Goal: Contribute content: Add original content to the website for others to see

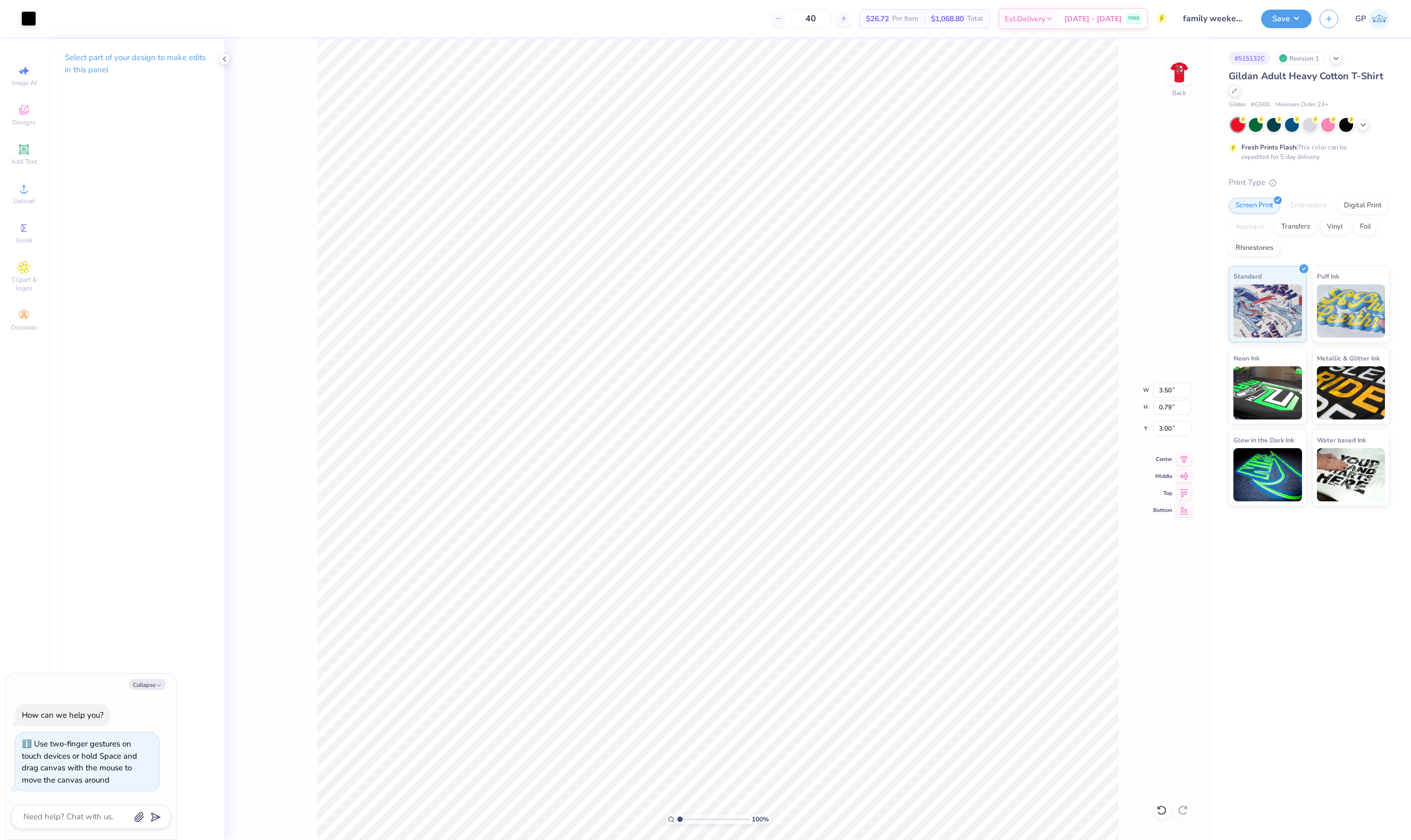
click at [1195, 76] on div "100 % Back W 3.50 3.50 " H 0.79 0.79 " Y 3.00 3.00 " Center Middle Top Bottom" at bounding box center [718, 439] width 987 height 801
click at [1179, 76] on img at bounding box center [1179, 72] width 43 height 43
click at [22, 179] on div "Upload" at bounding box center [24, 193] width 37 height 31
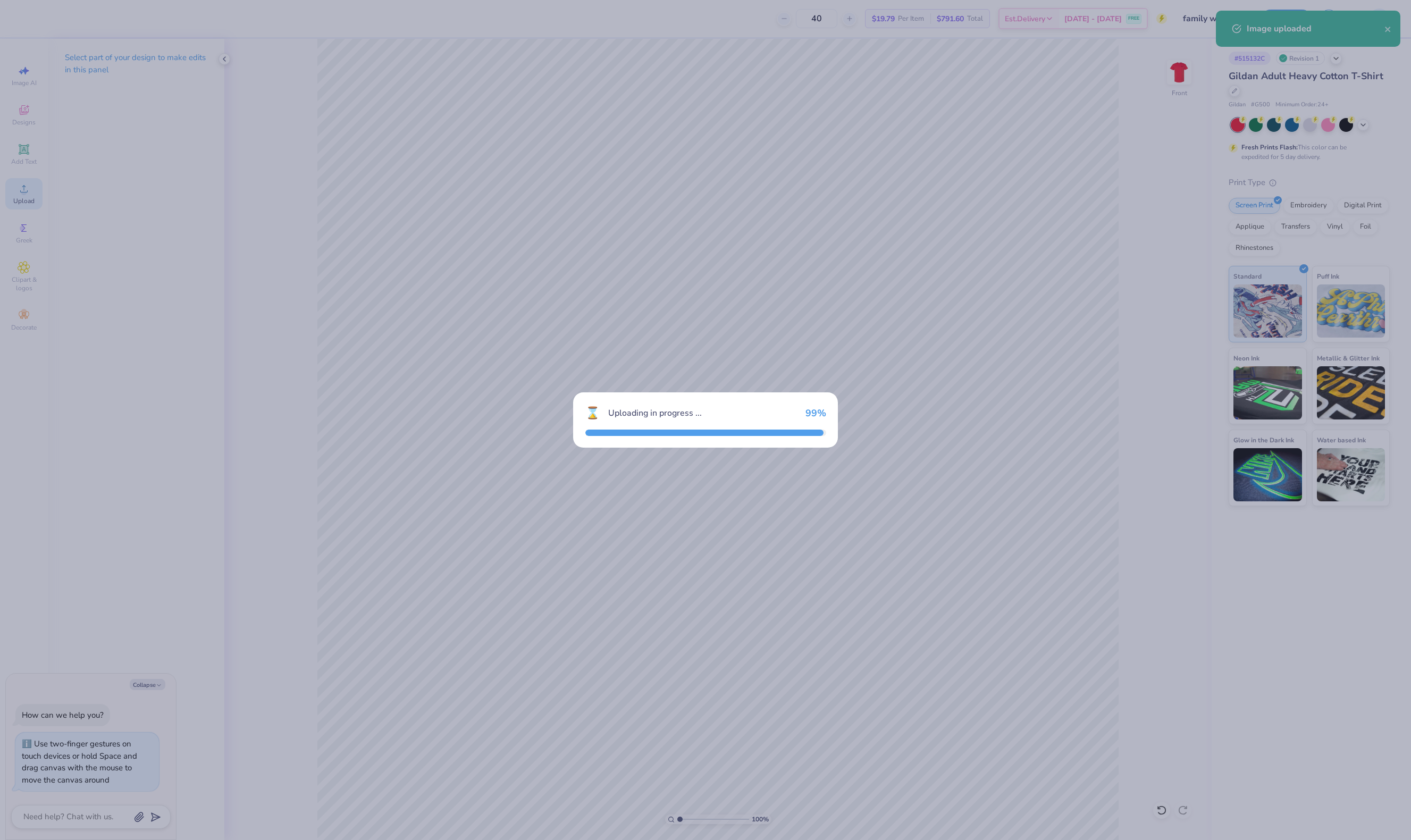
type textarea "x"
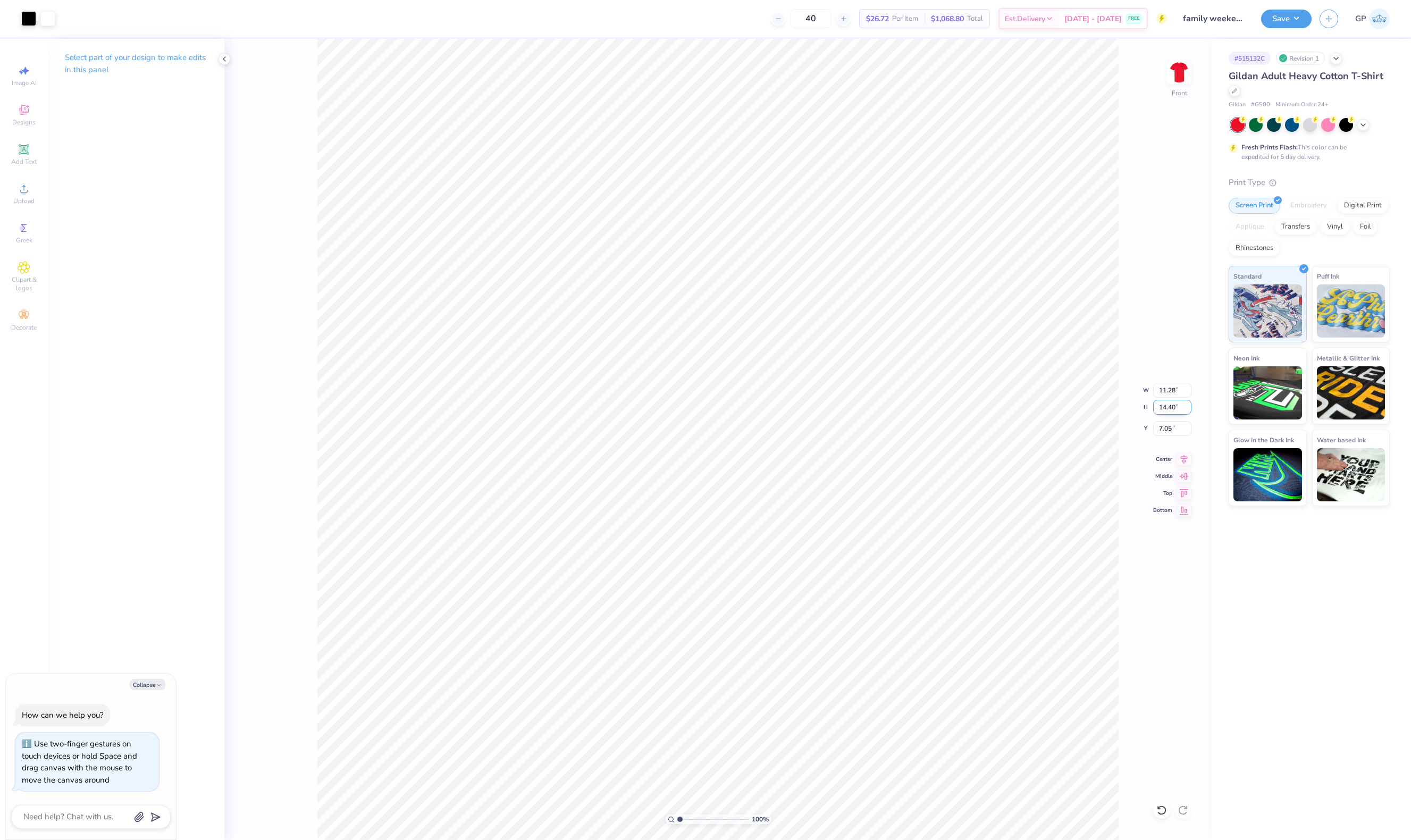
click at [1182, 413] on input "14.40" at bounding box center [1172, 407] width 38 height 15
type input "14"
type textarea "x"
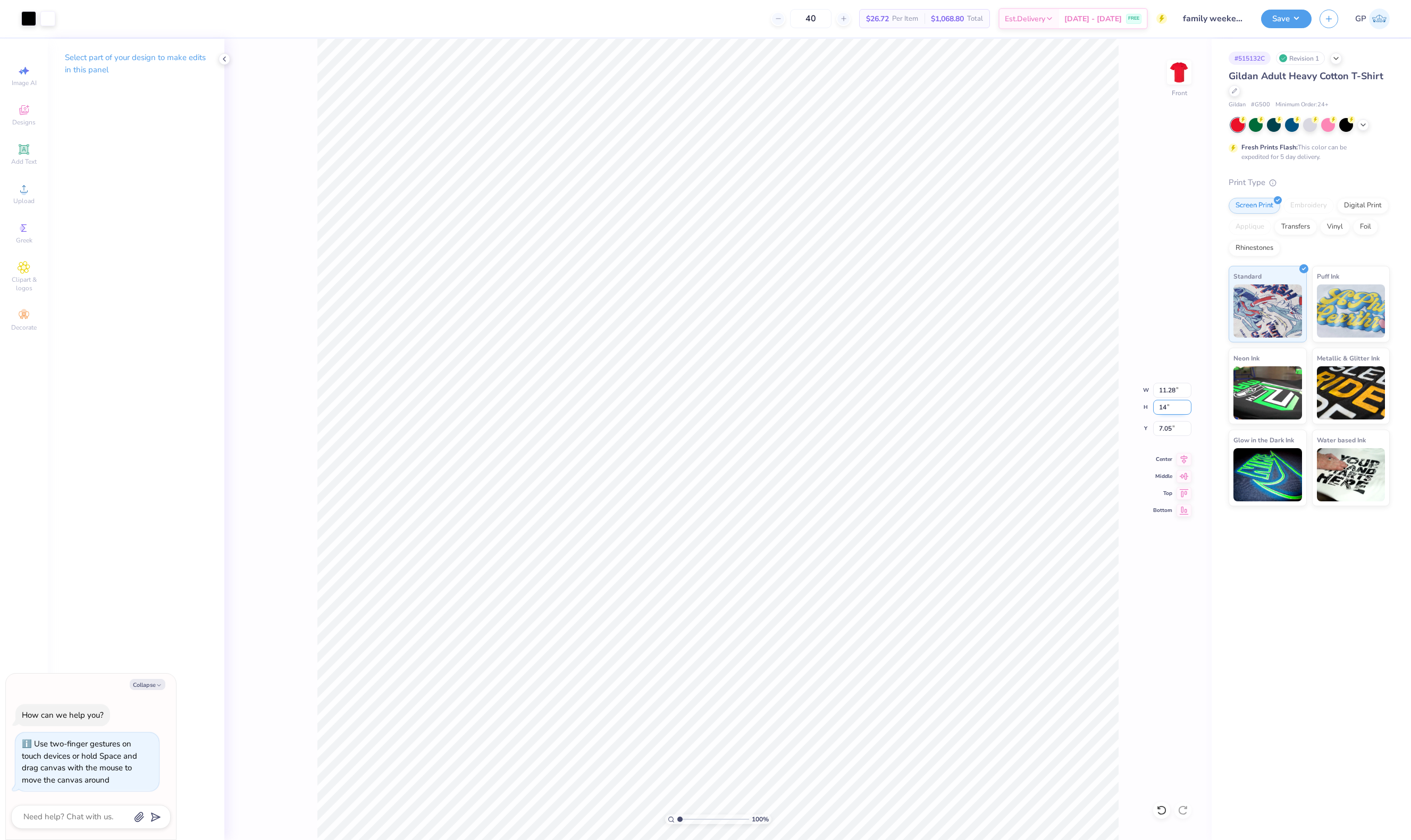
type input "10.97"
type input "14.00"
click at [1163, 427] on input "7.25" at bounding box center [1172, 428] width 38 height 15
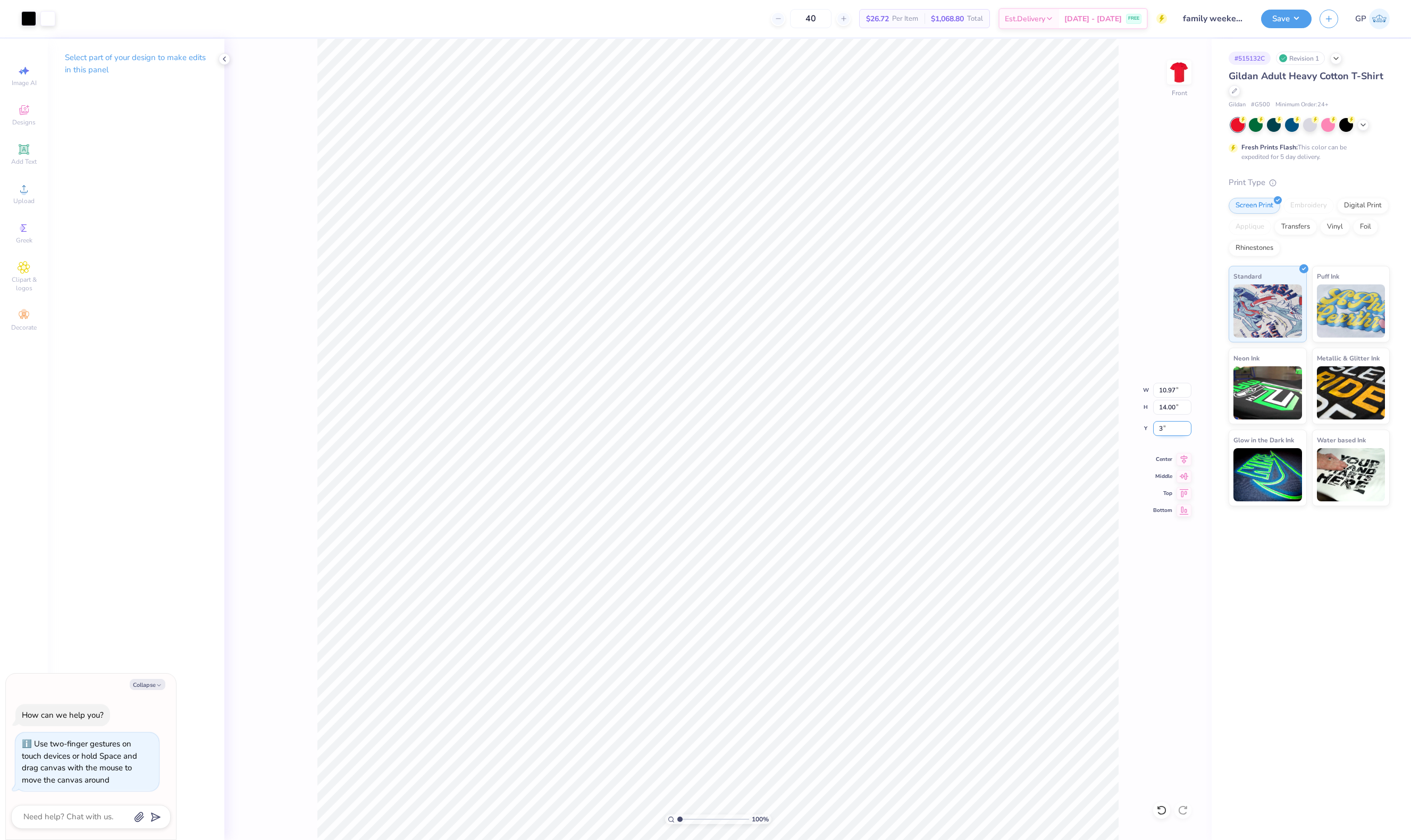
type input "3"
type textarea "x"
type input "3.00"
click at [25, 204] on span "Upload" at bounding box center [24, 201] width 21 height 9
type textarea "x"
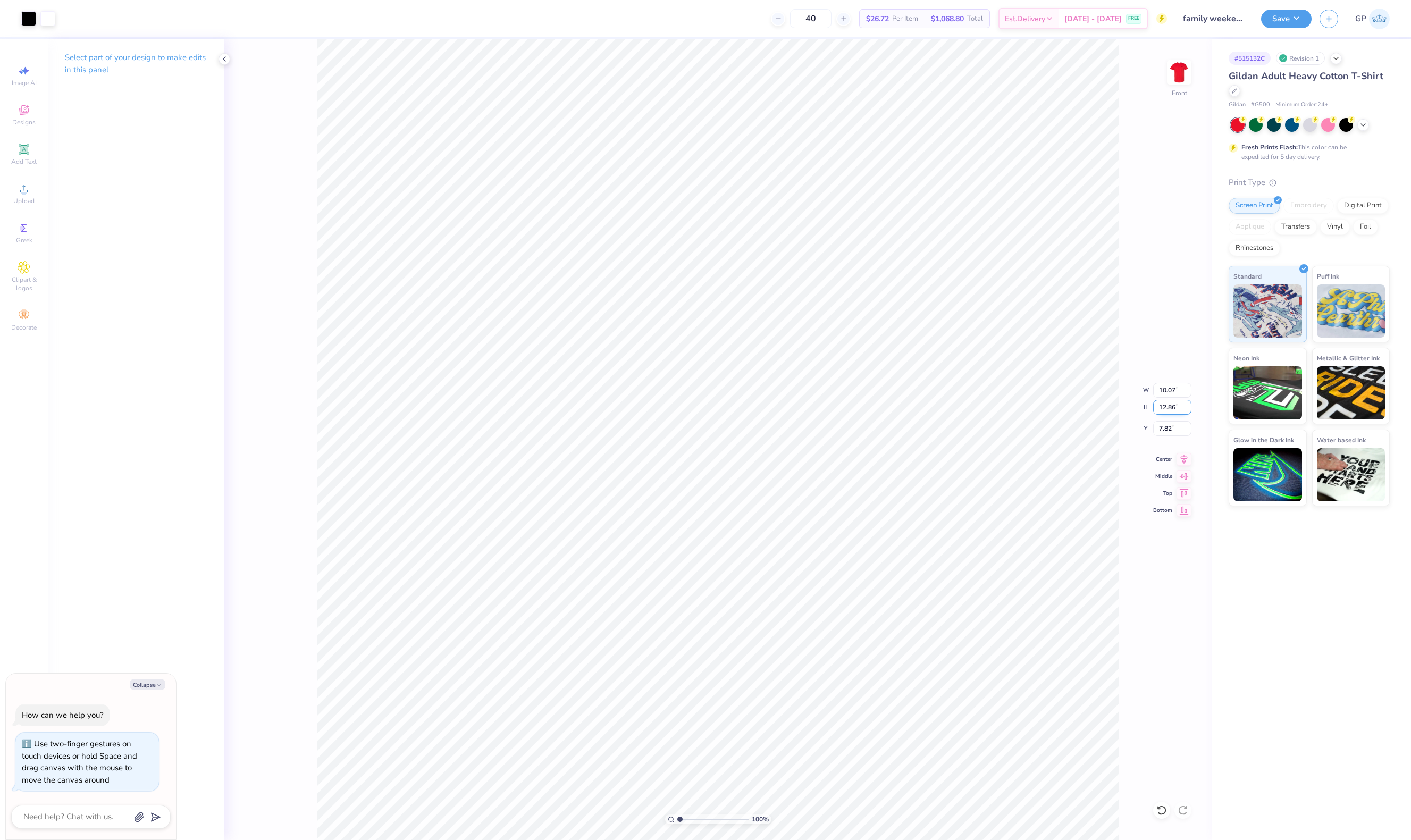
click at [1171, 409] on input "12.86" at bounding box center [1172, 407] width 38 height 15
type input "14"
type textarea "x"
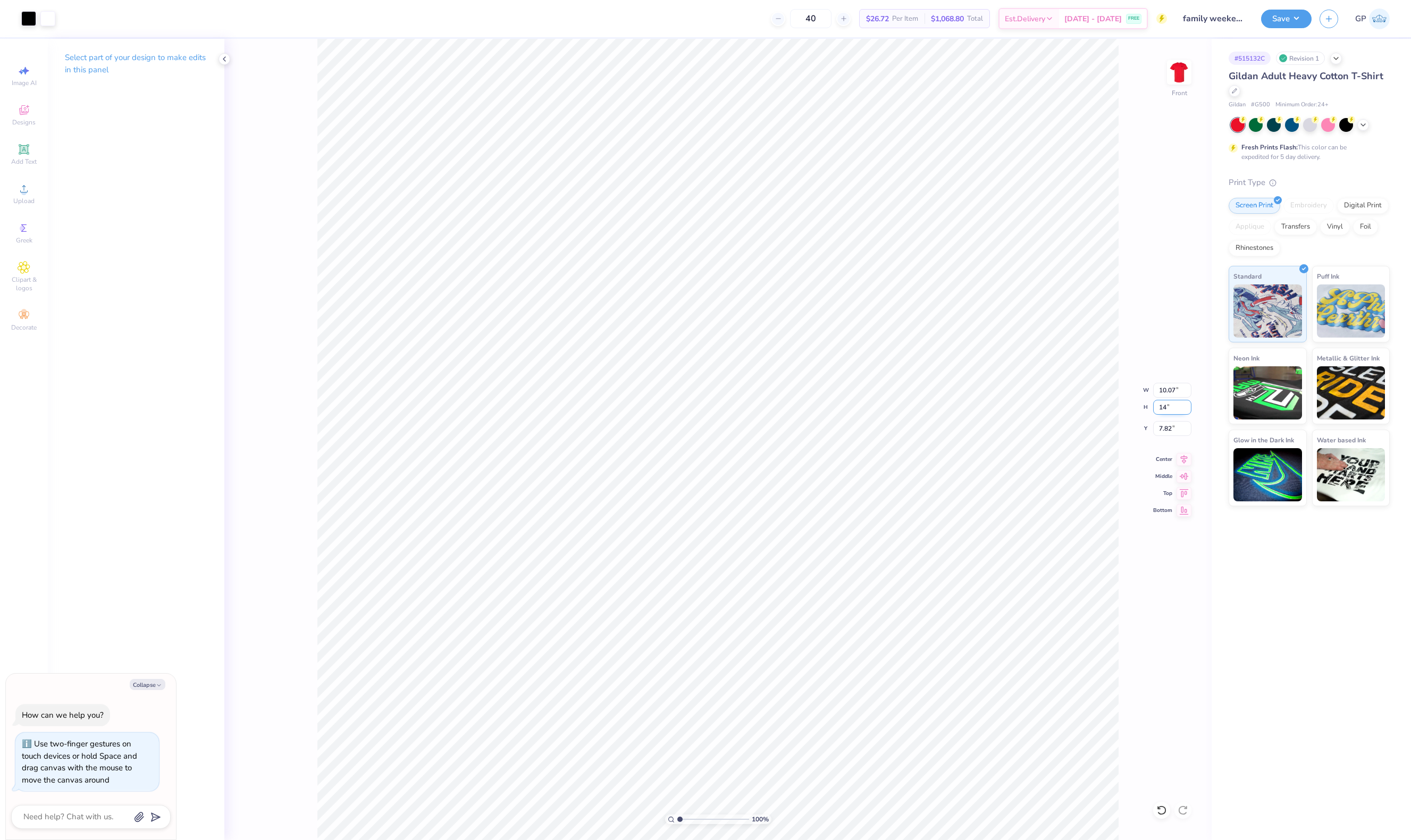
type input "10.97"
type input "14.00"
click at [1173, 429] on input "7.25" at bounding box center [1172, 428] width 38 height 15
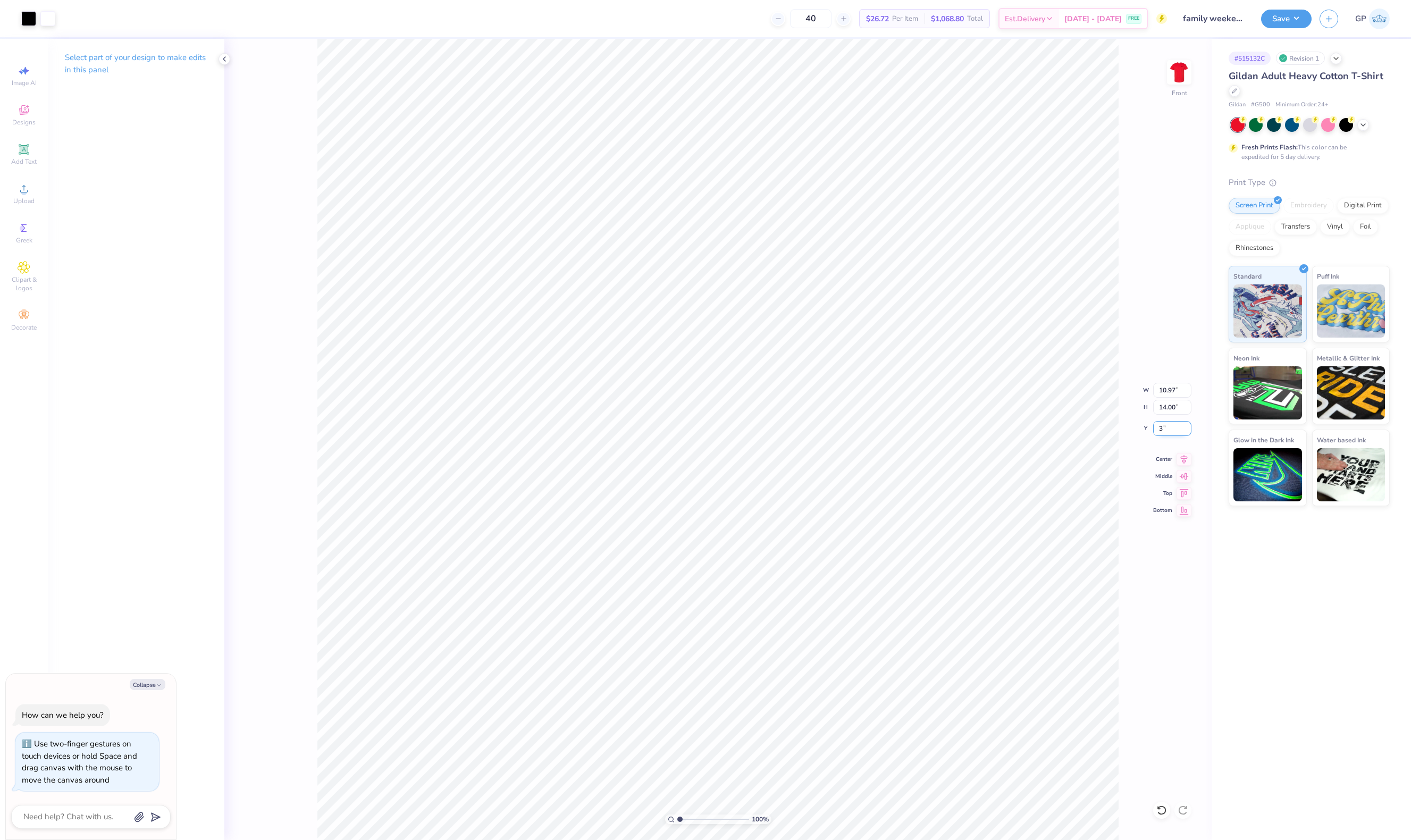
type input "3"
type textarea "x"
type input "3.00"
click at [35, 195] on div "Upload" at bounding box center [24, 193] width 37 height 31
click at [26, 201] on span "Upload" at bounding box center [24, 201] width 21 height 9
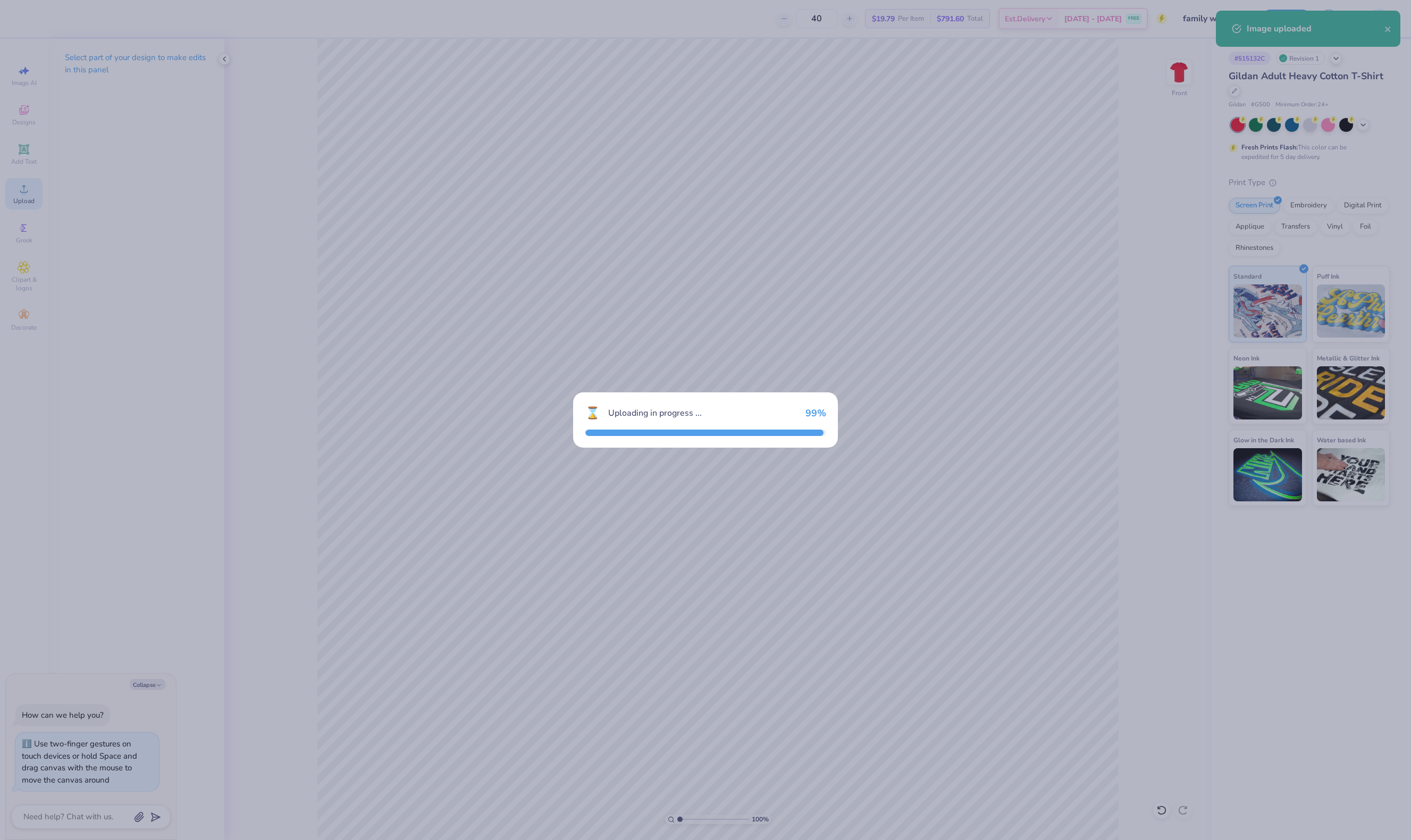
type textarea "x"
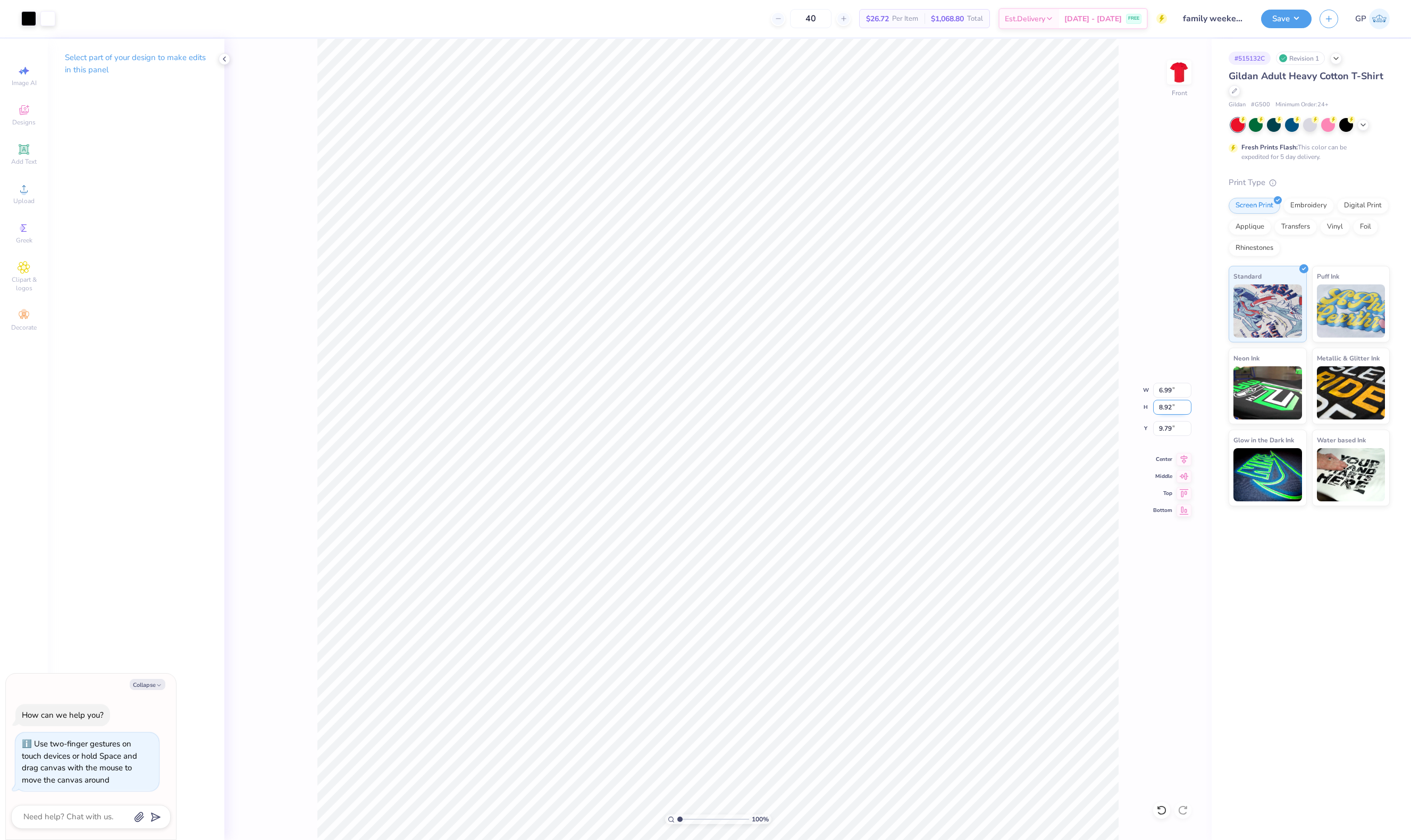
click at [1175, 404] on input "8.92" at bounding box center [1172, 407] width 38 height 15
type input "14"
type textarea "x"
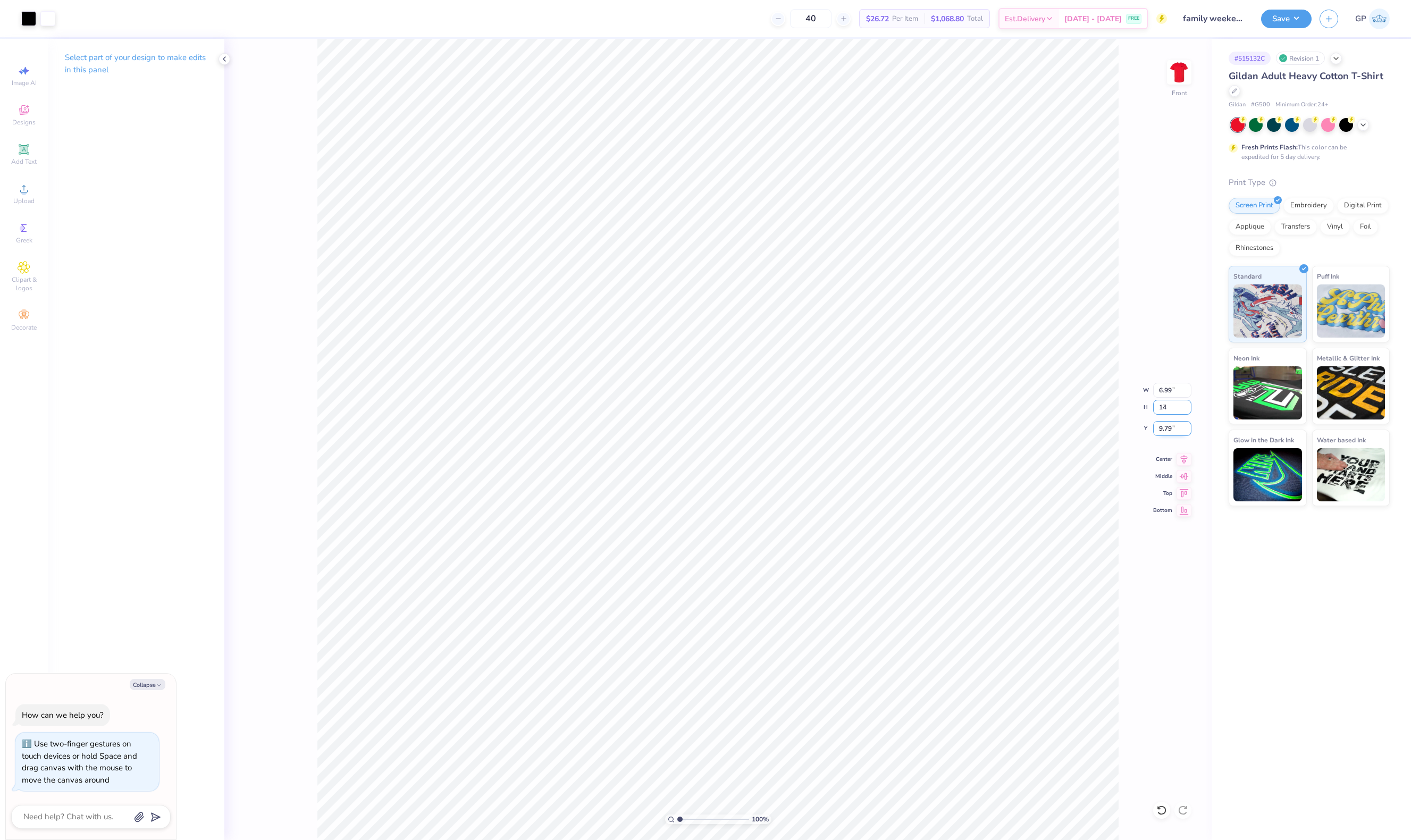
type input "10.97"
type input "14.00"
click at [1179, 424] on input "7.25" at bounding box center [1172, 428] width 38 height 15
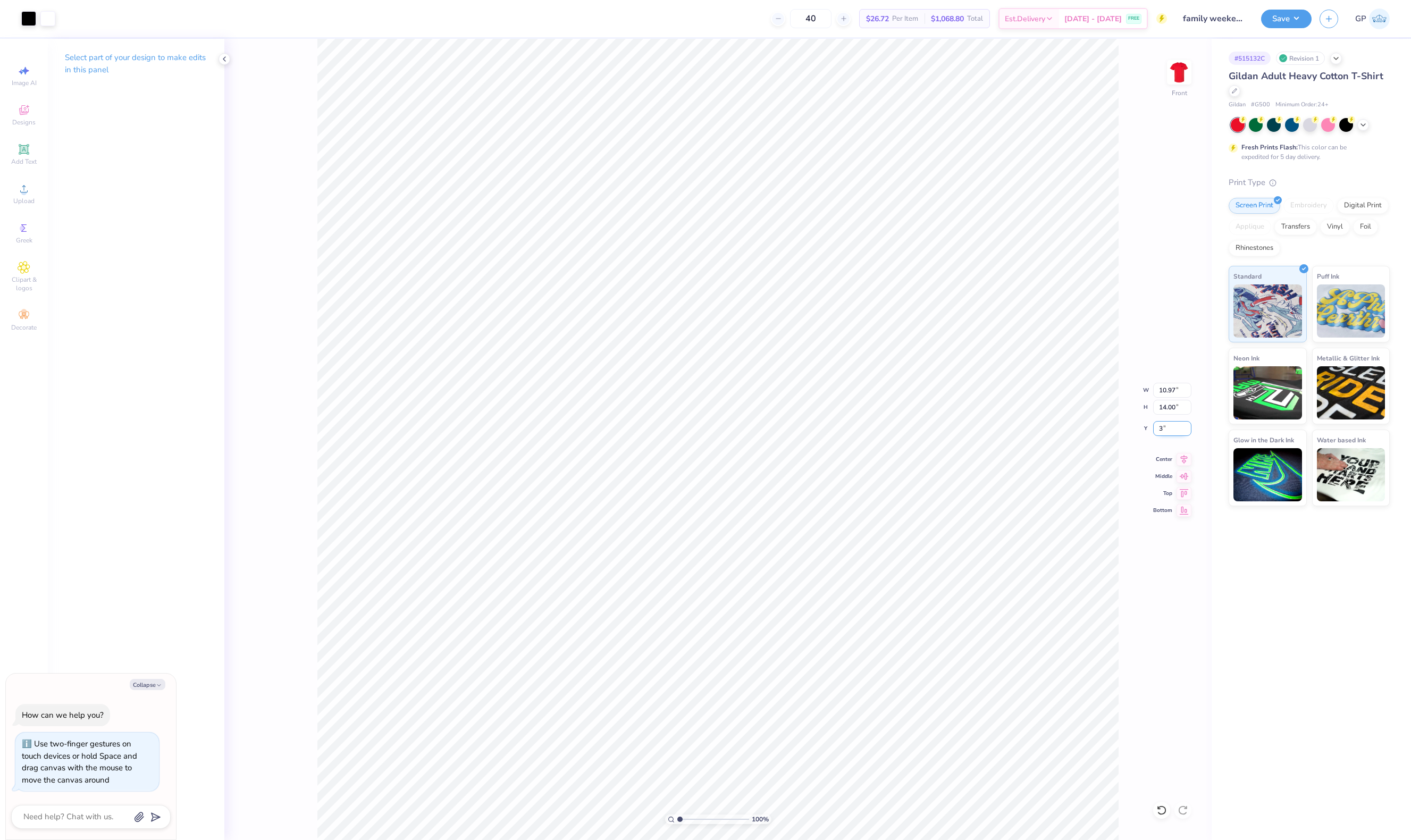
type input "3"
type textarea "x"
type input "3.00"
click at [1268, 21] on button "Save" at bounding box center [1286, 18] width 50 height 19
click at [1165, 77] on div "100 % Front" at bounding box center [718, 439] width 987 height 801
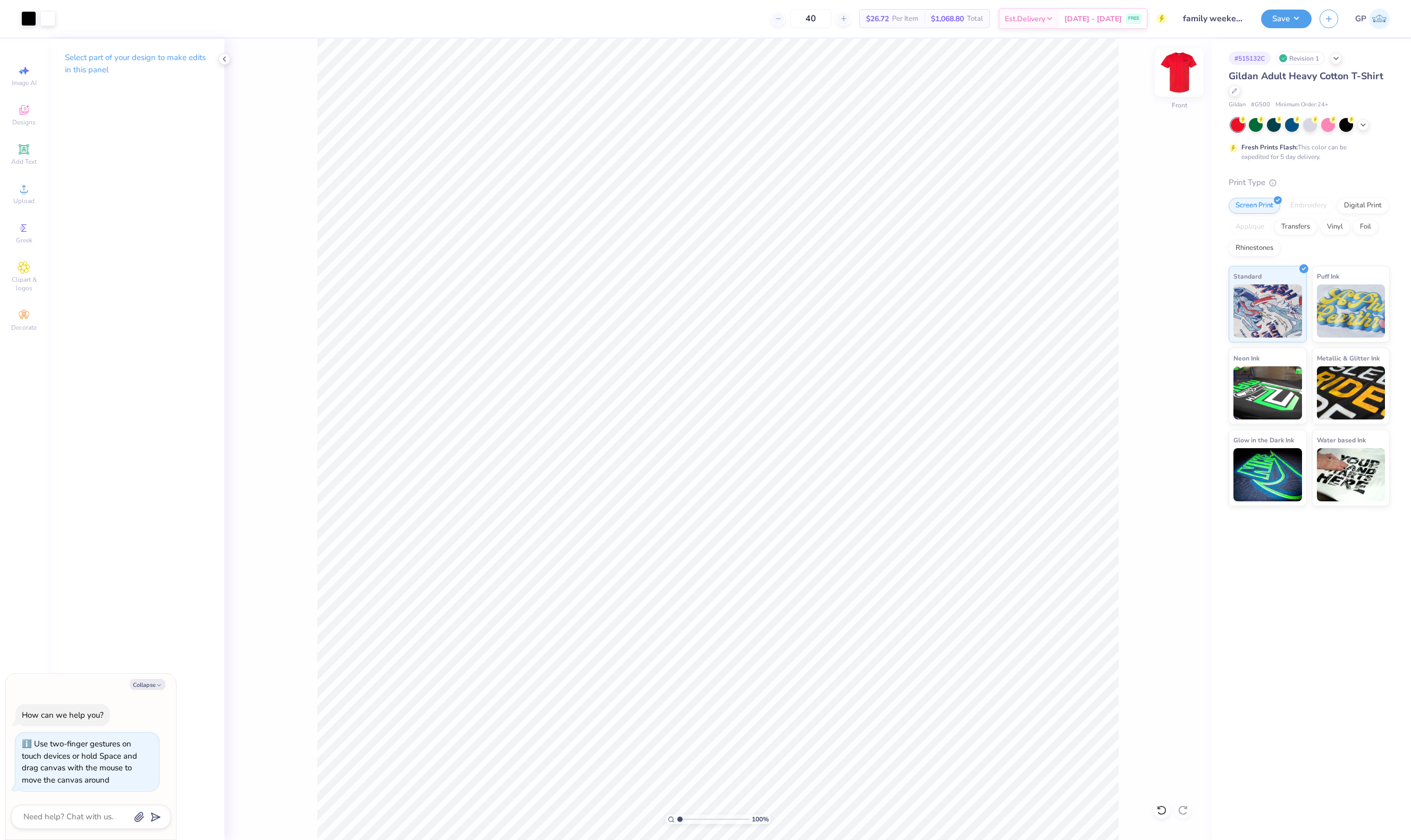
click at [1184, 73] on img at bounding box center [1179, 72] width 43 height 43
click at [1277, 24] on button "Save" at bounding box center [1286, 18] width 50 height 19
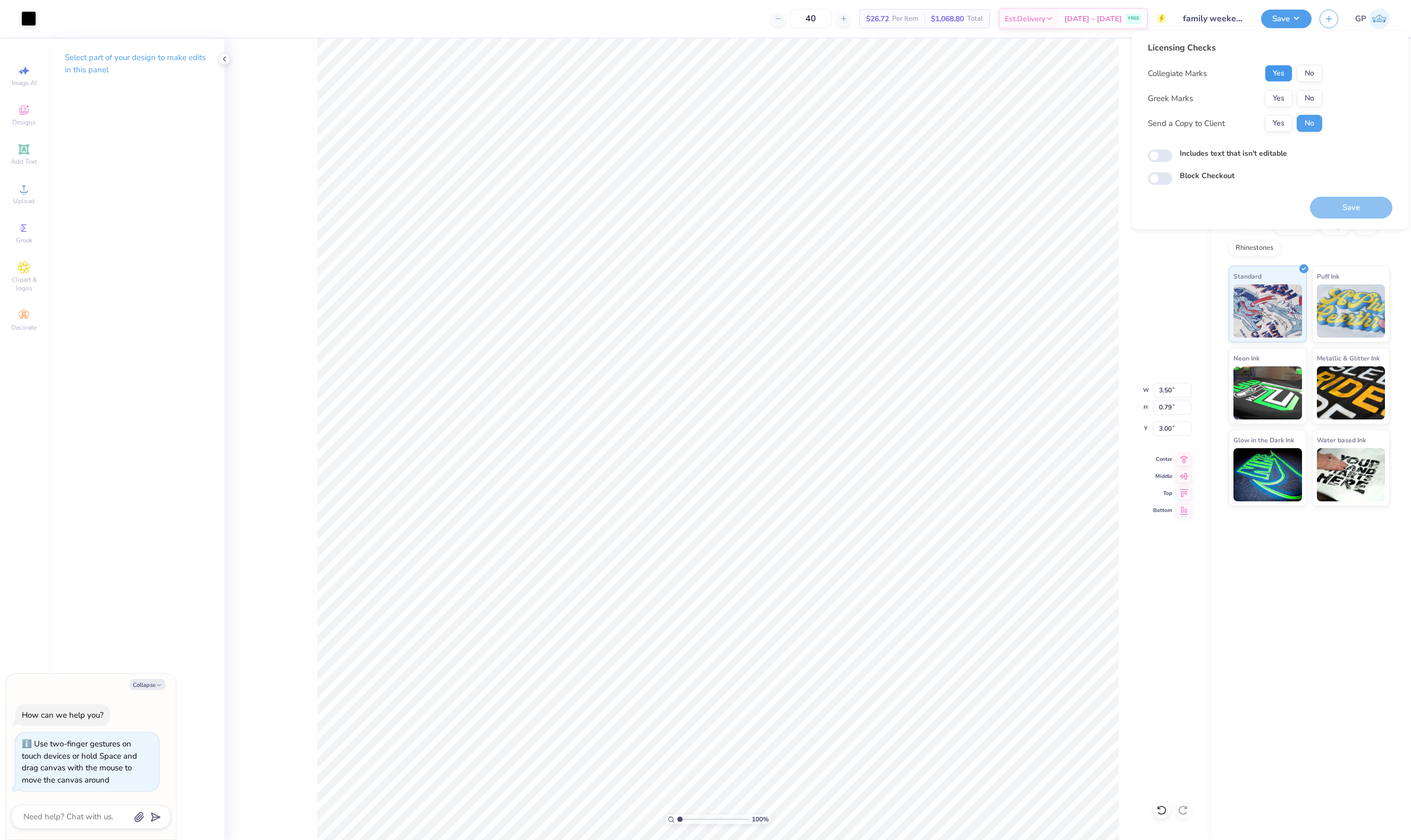
click at [1278, 79] on button "Yes" at bounding box center [1278, 73] width 27 height 17
click at [1278, 100] on button "Yes" at bounding box center [1278, 98] width 27 height 17
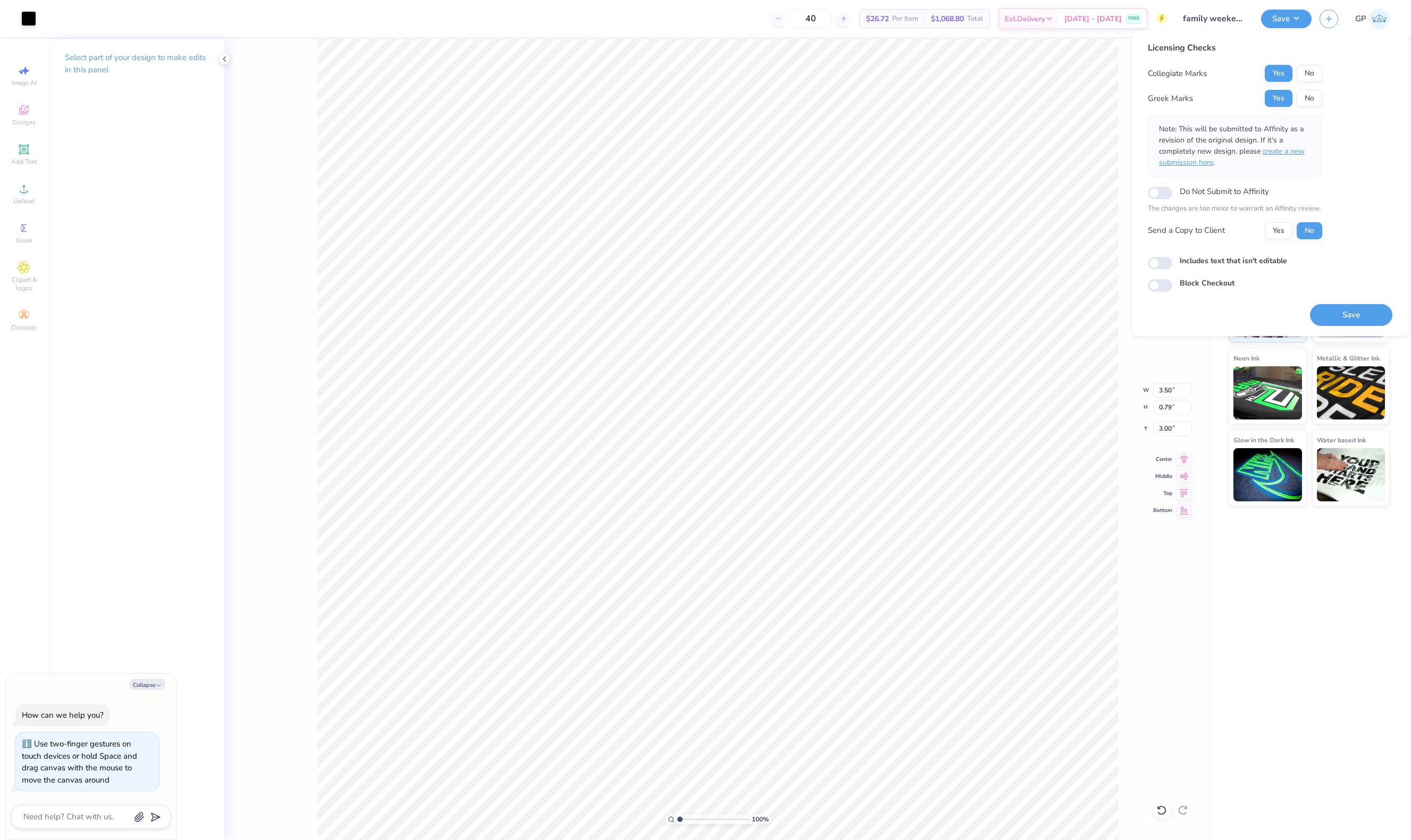
click at [1275, 155] on span "create a new submission here" at bounding box center [1232, 157] width 146 height 21
type textarea "x"
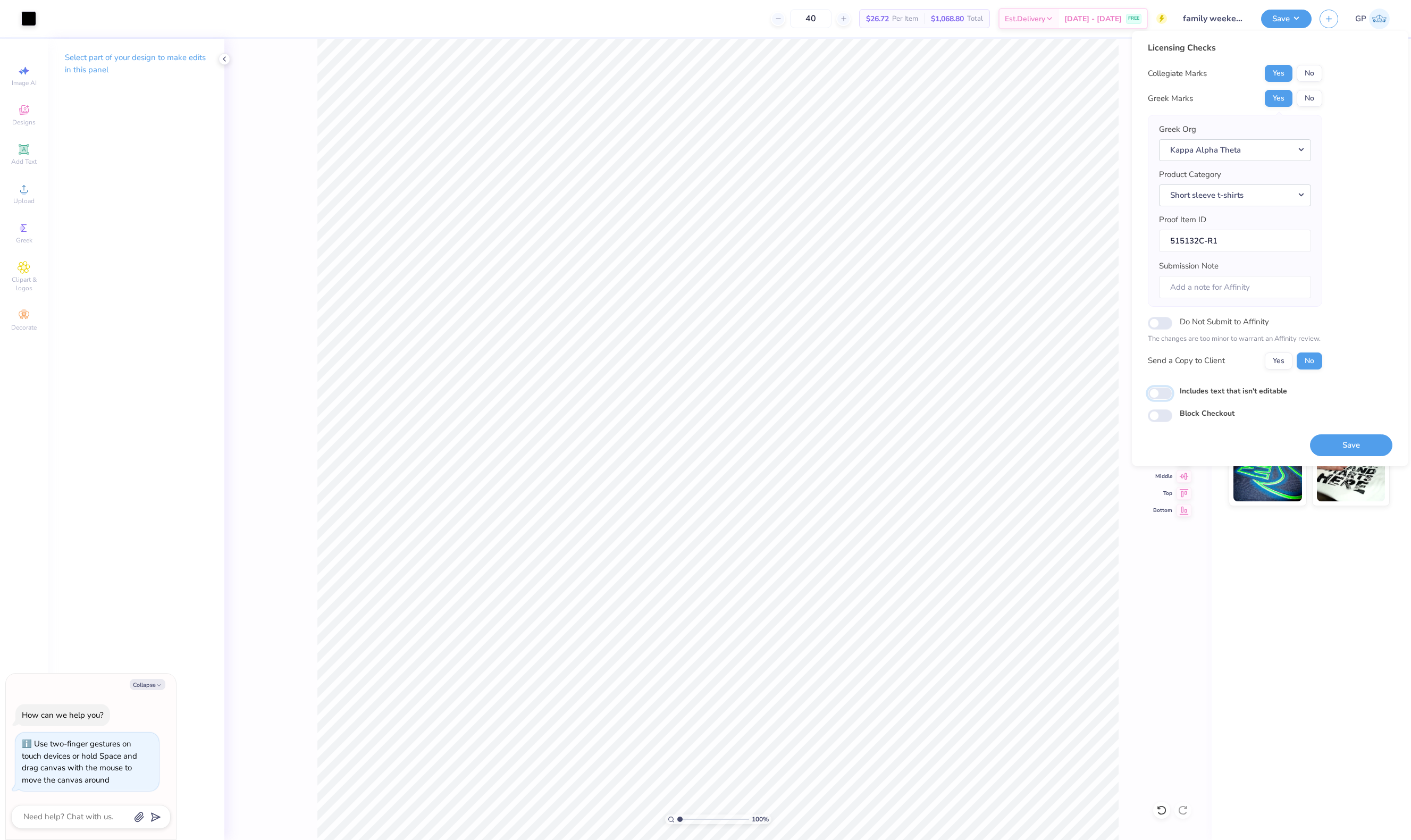
click at [1156, 390] on input "Includes text that isn't editable" at bounding box center [1160, 393] width 25 height 13
checkbox input "true"
click at [1366, 445] on button "Save" at bounding box center [1351, 445] width 82 height 22
type textarea "x"
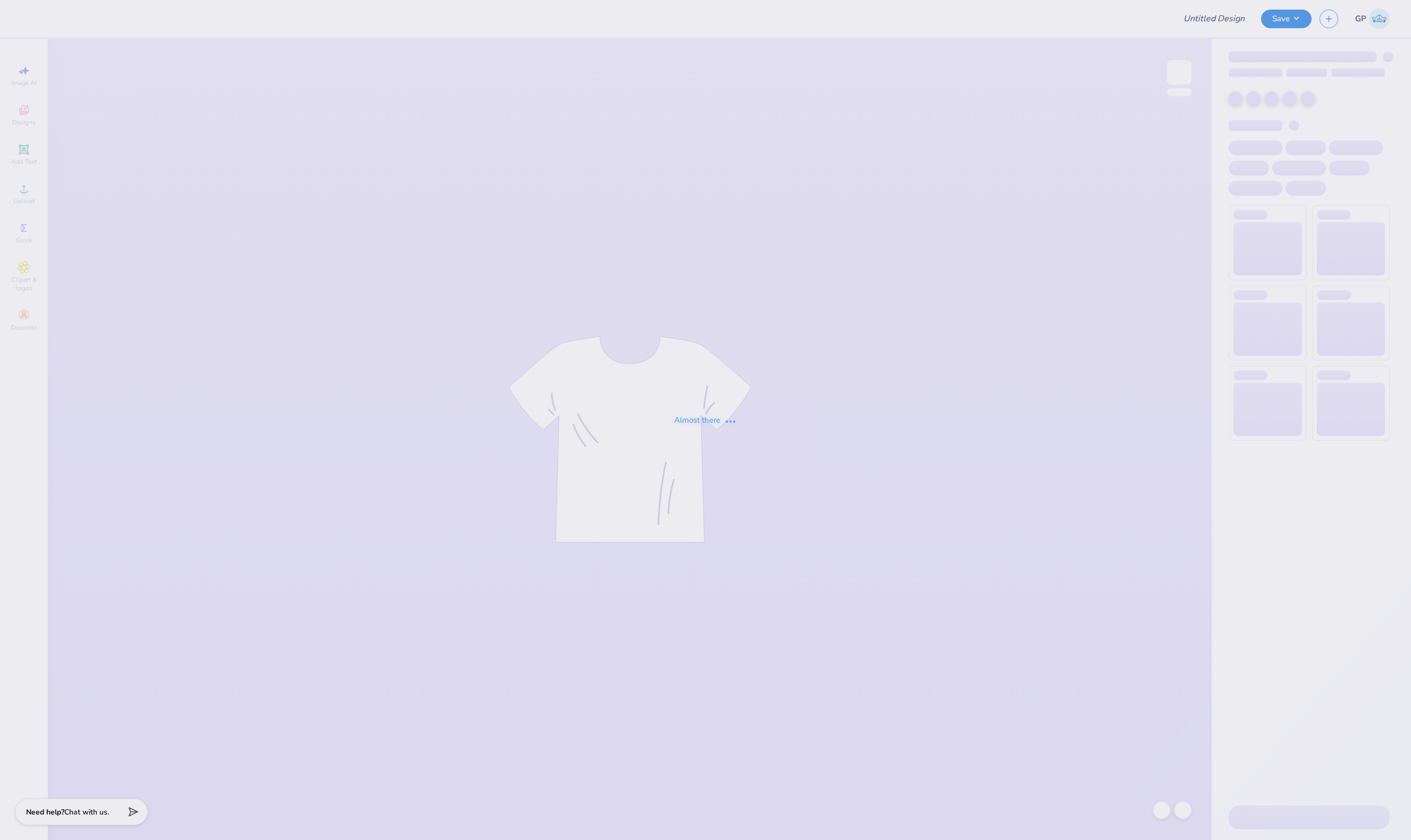
type input "Phi Rho Family Weekend 2025"
